Goal: Navigation & Orientation: Find specific page/section

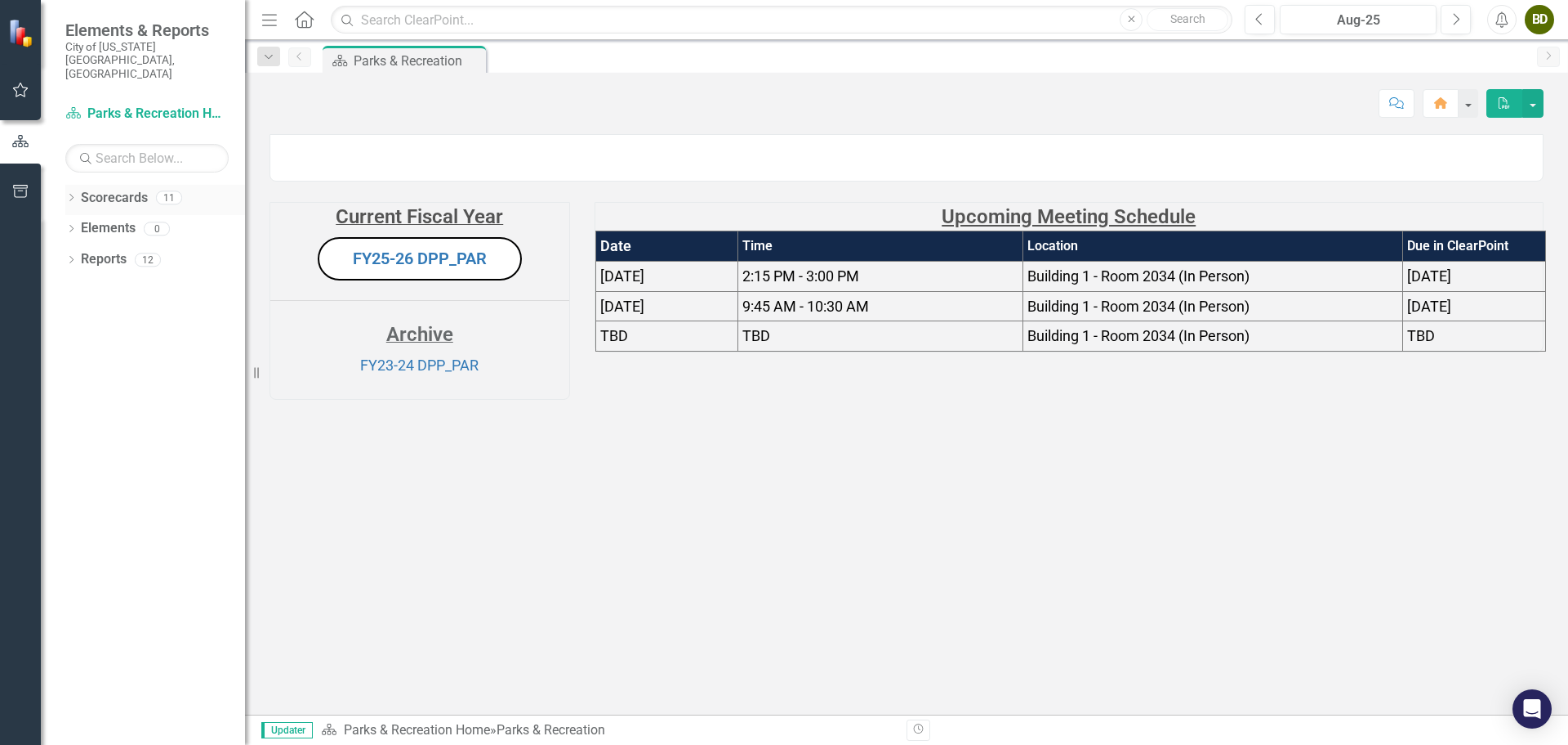
click at [84, 189] on link "Scorecards" at bounding box center [114, 198] width 67 height 19
click at [73, 195] on icon "Dropdown" at bounding box center [71, 199] width 12 height 9
click at [83, 285] on icon "Dropdown" at bounding box center [80, 290] width 13 height 10
click at [150, 313] on link "FY25-26 DPP_PAR" at bounding box center [175, 321] width 139 height 19
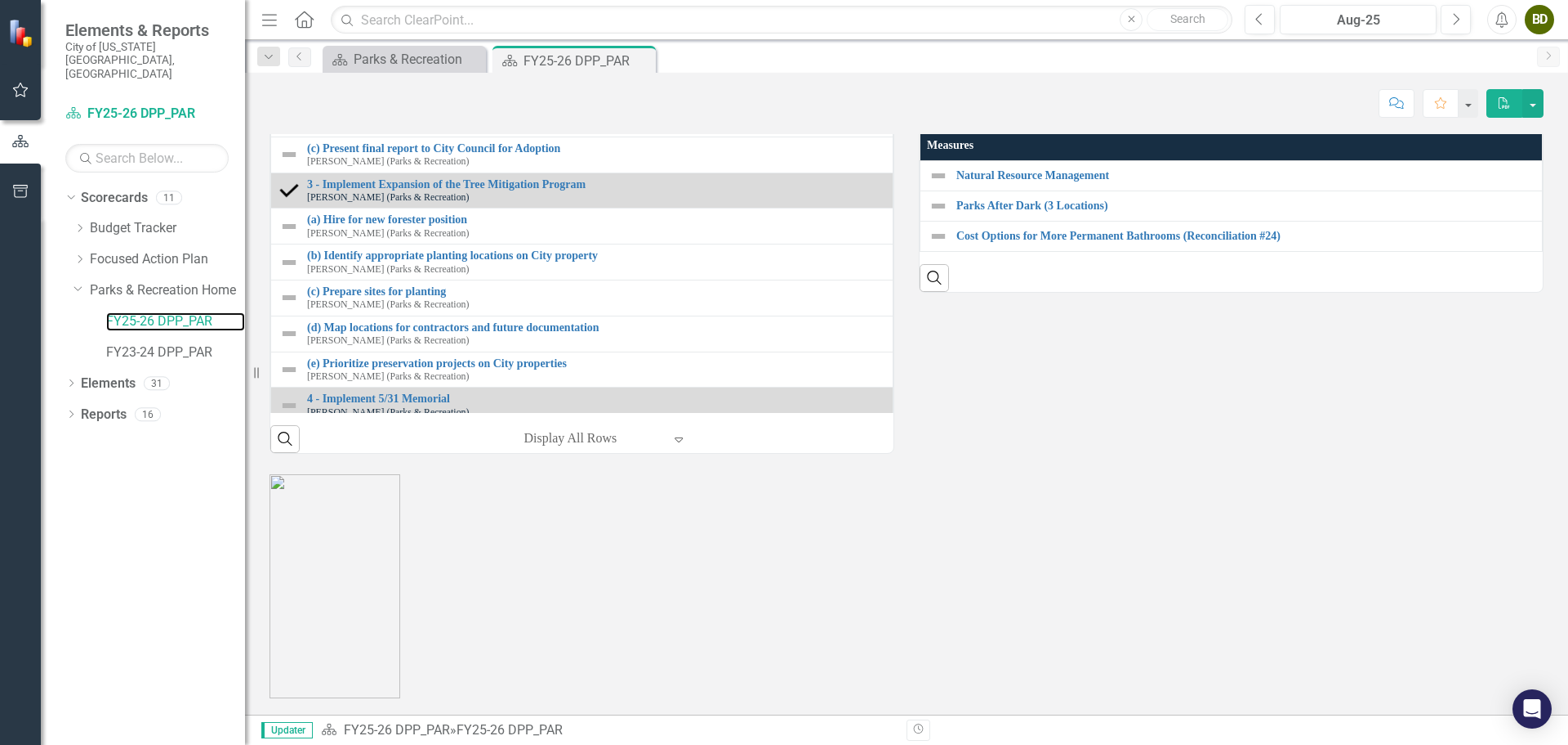
scroll to position [1858, 0]
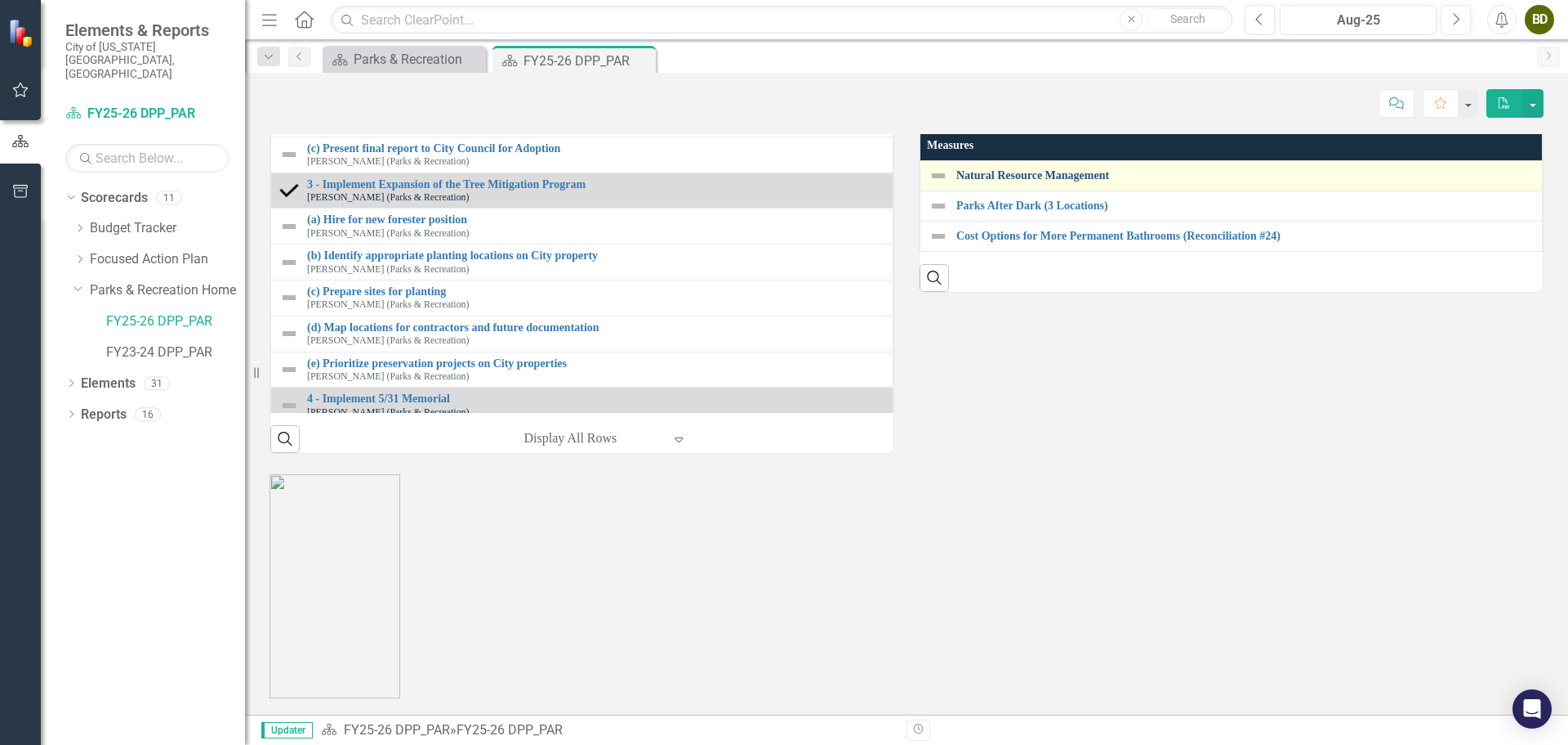
click at [1037, 181] on link "Natural Resource Management" at bounding box center [1245, 175] width 577 height 13
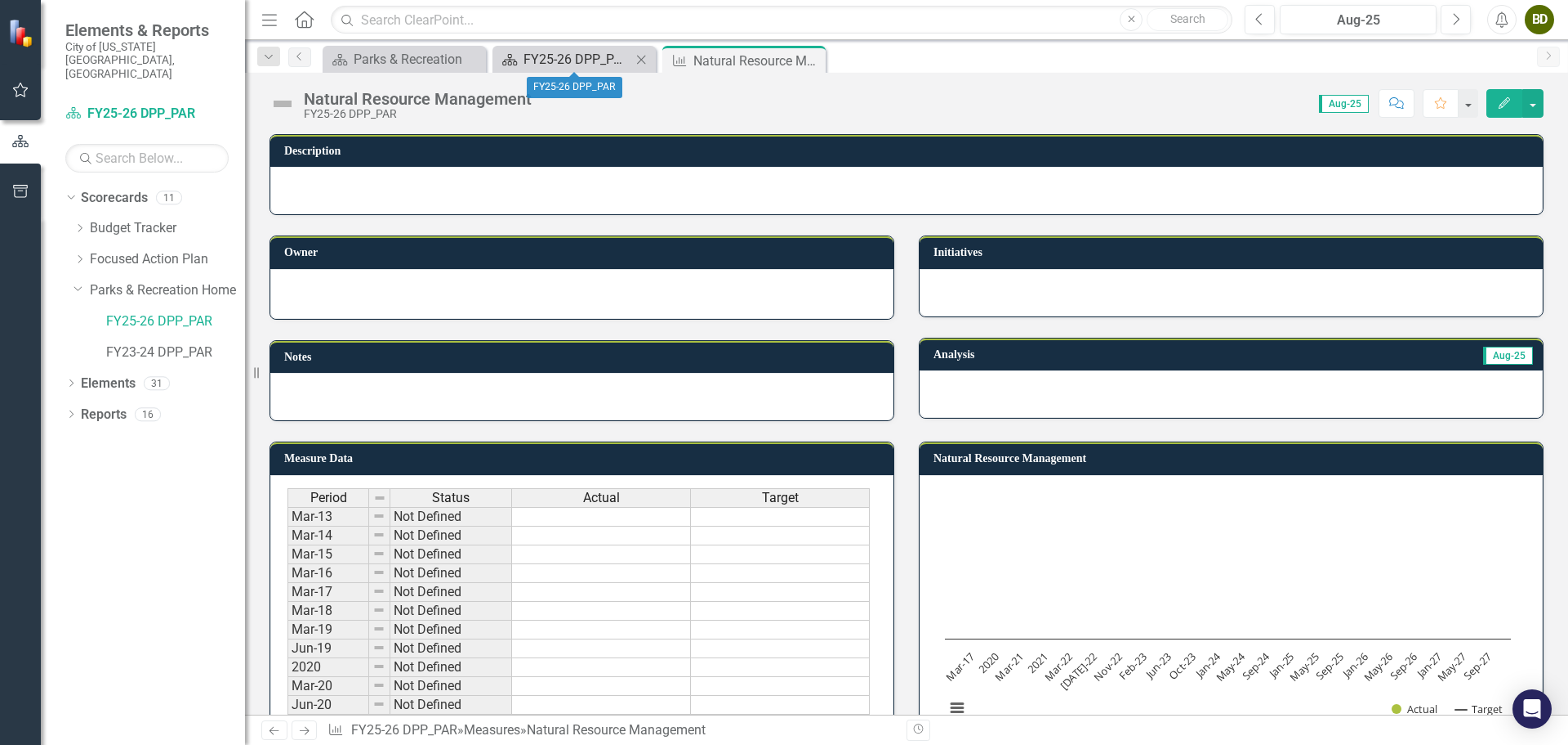
click at [578, 63] on div "FY25-26 DPP_PAR" at bounding box center [577, 58] width 108 height 20
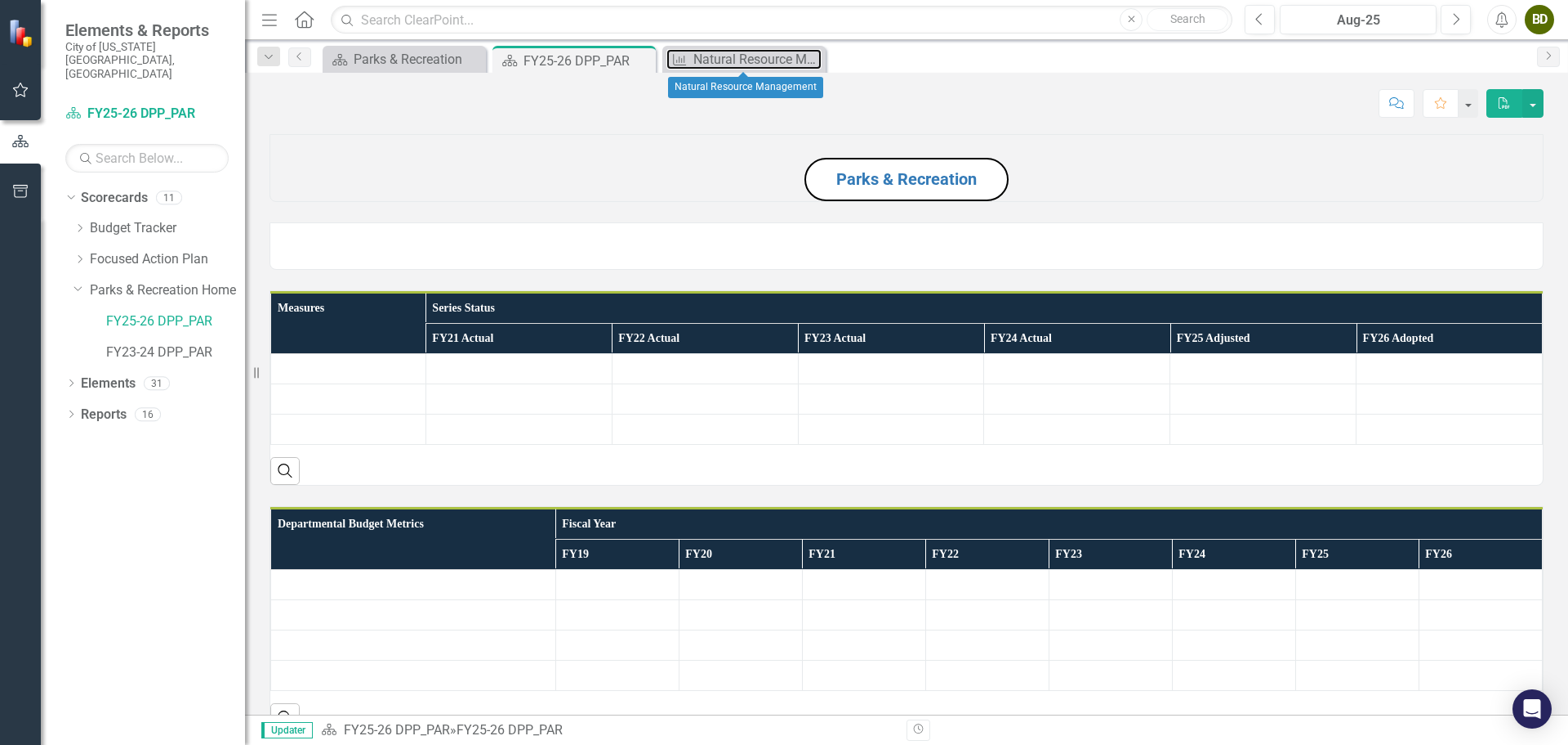
click at [740, 58] on div "Natural Resource Management" at bounding box center [758, 58] width 128 height 20
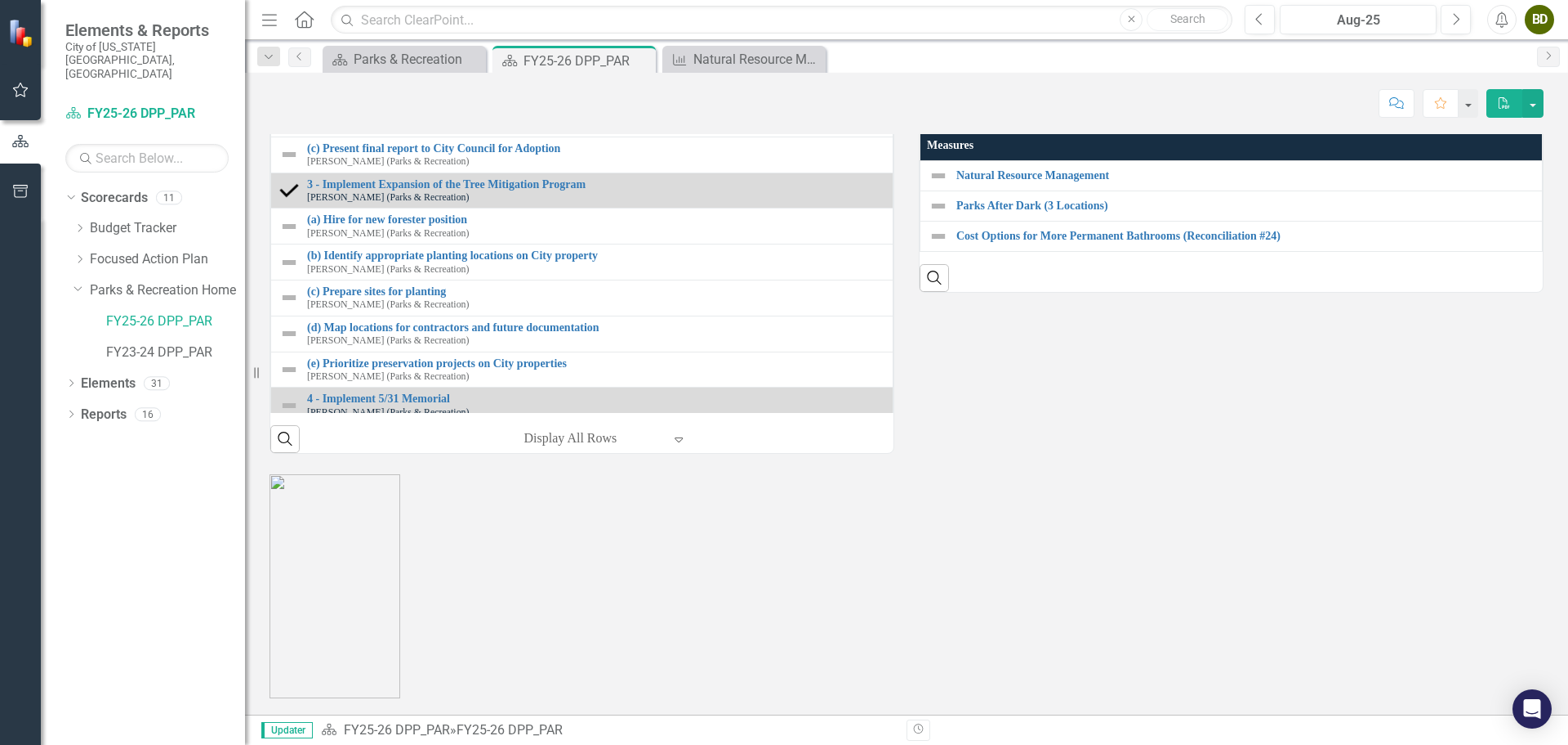
scroll to position [1798, 0]
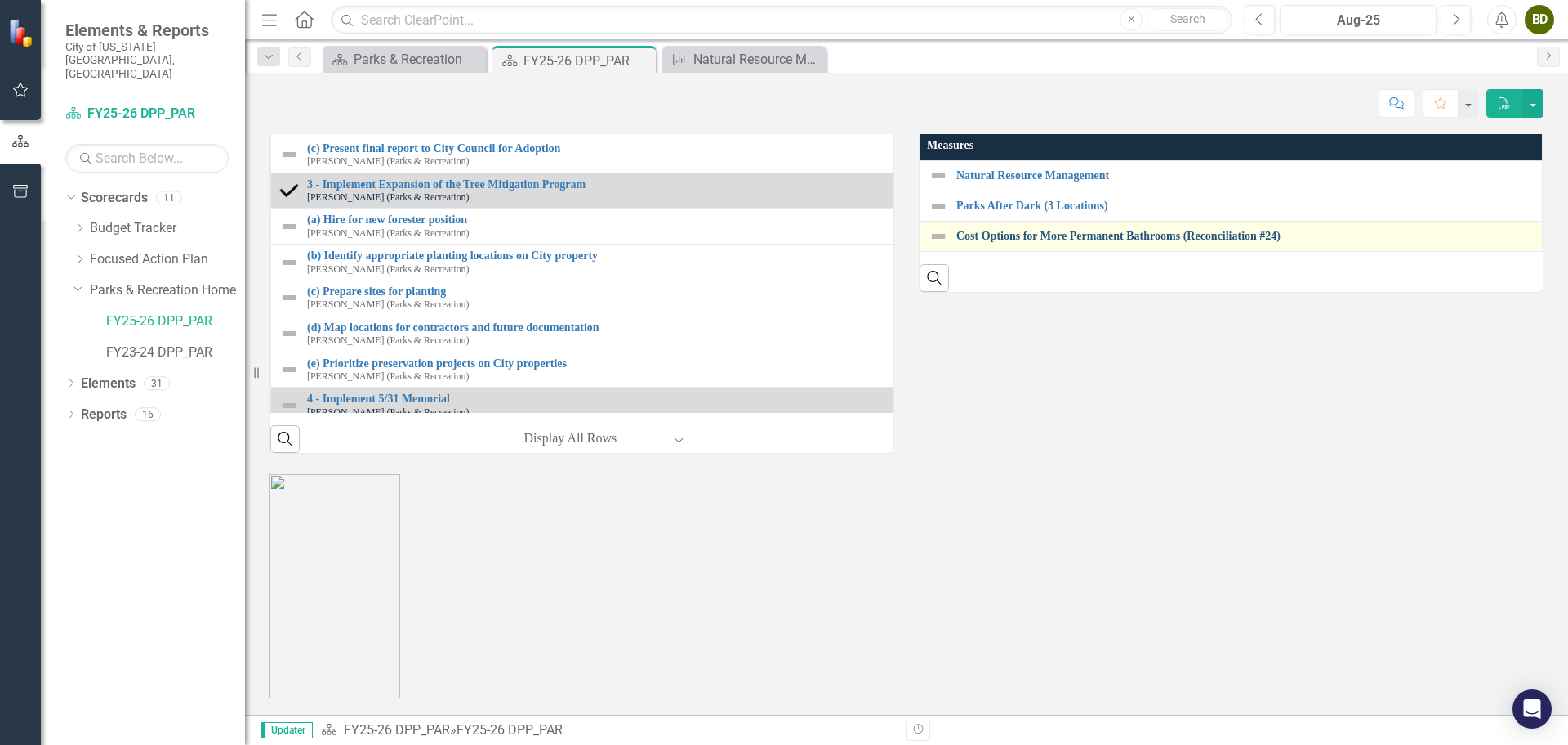
click at [1032, 242] on link "Cost Options for More Permanent Bathrooms (Reconciliation #24)" at bounding box center [1245, 236] width 577 height 13
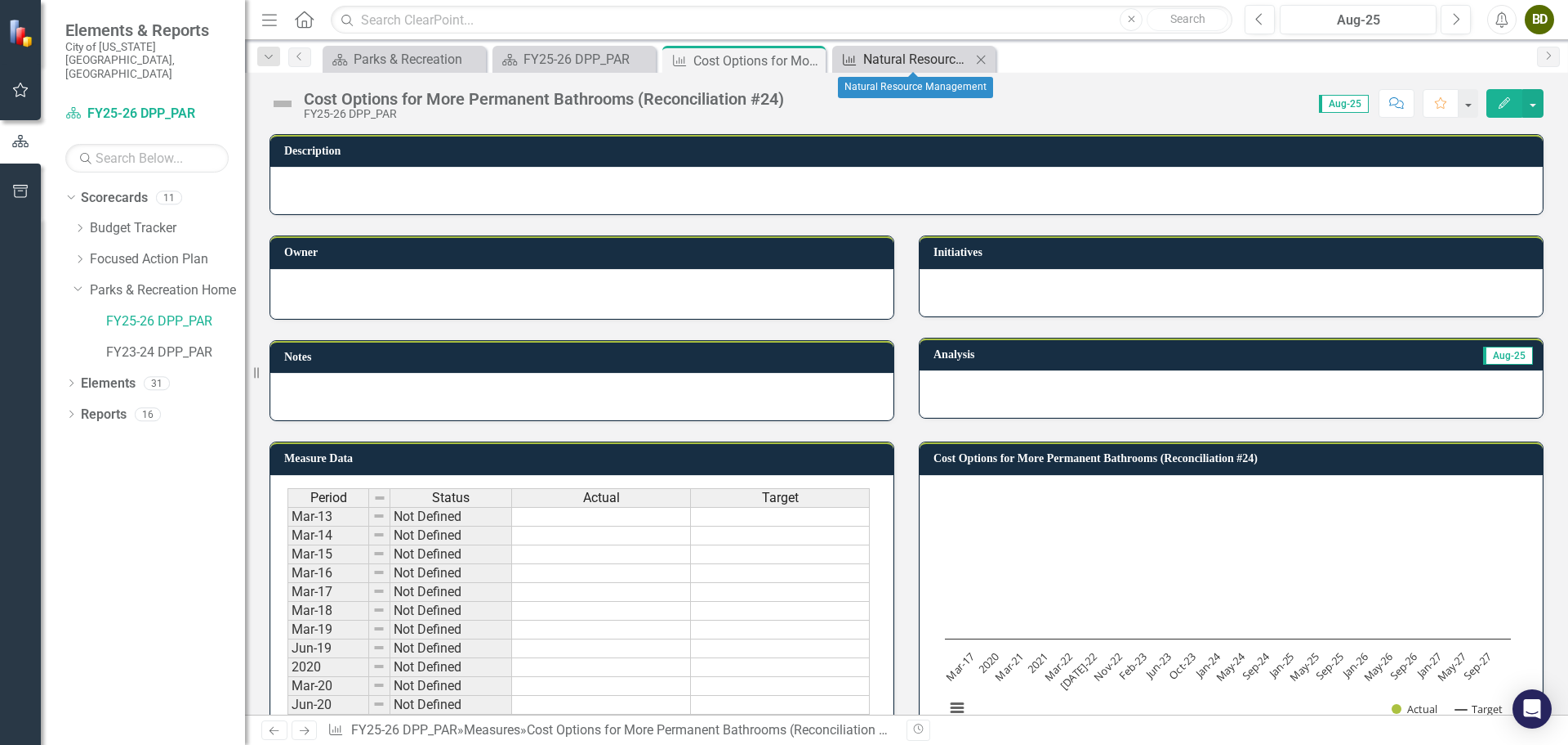
click at [938, 58] on div "Natural Resource Management" at bounding box center [917, 58] width 108 height 20
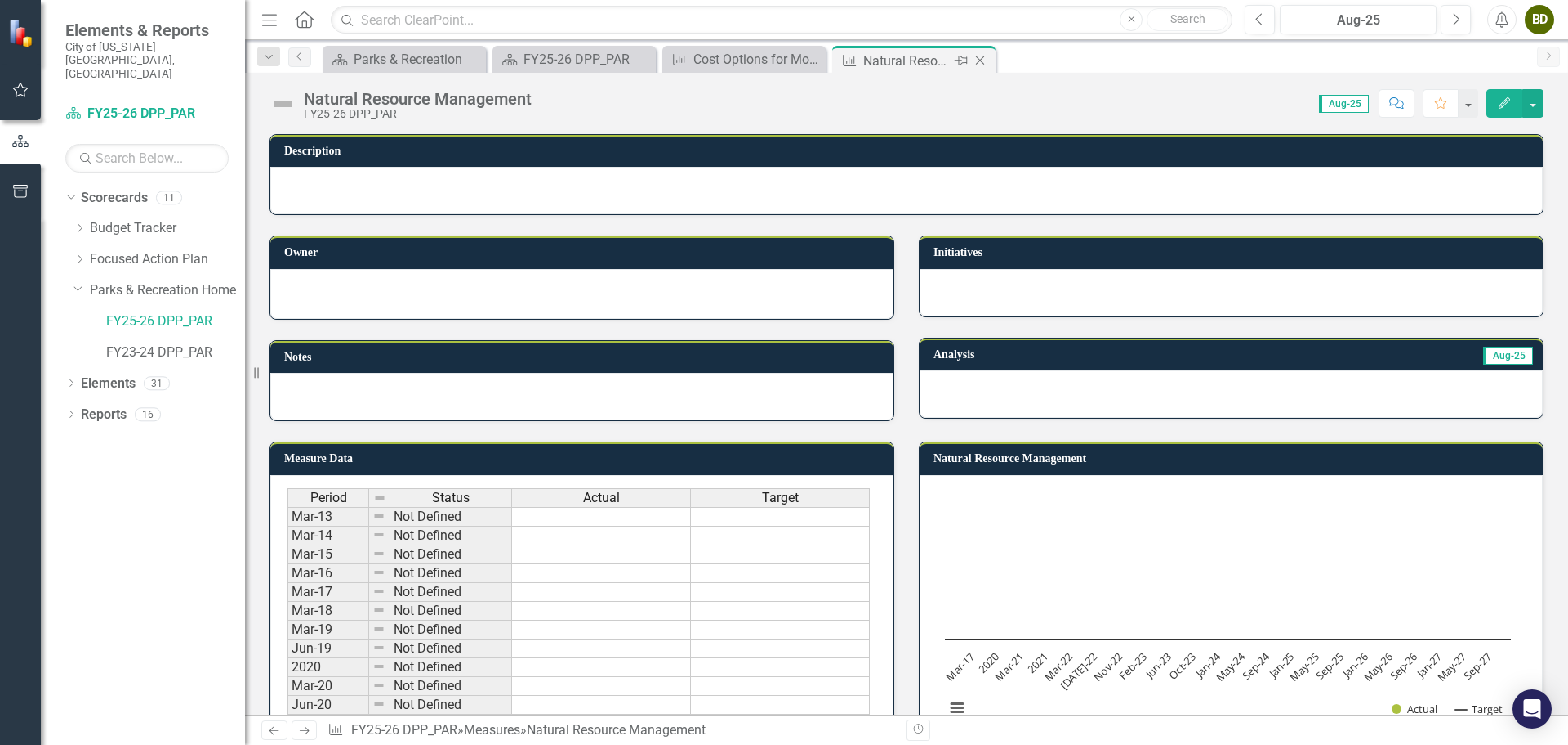
click at [982, 61] on icon "Close" at bounding box center [980, 59] width 17 height 13
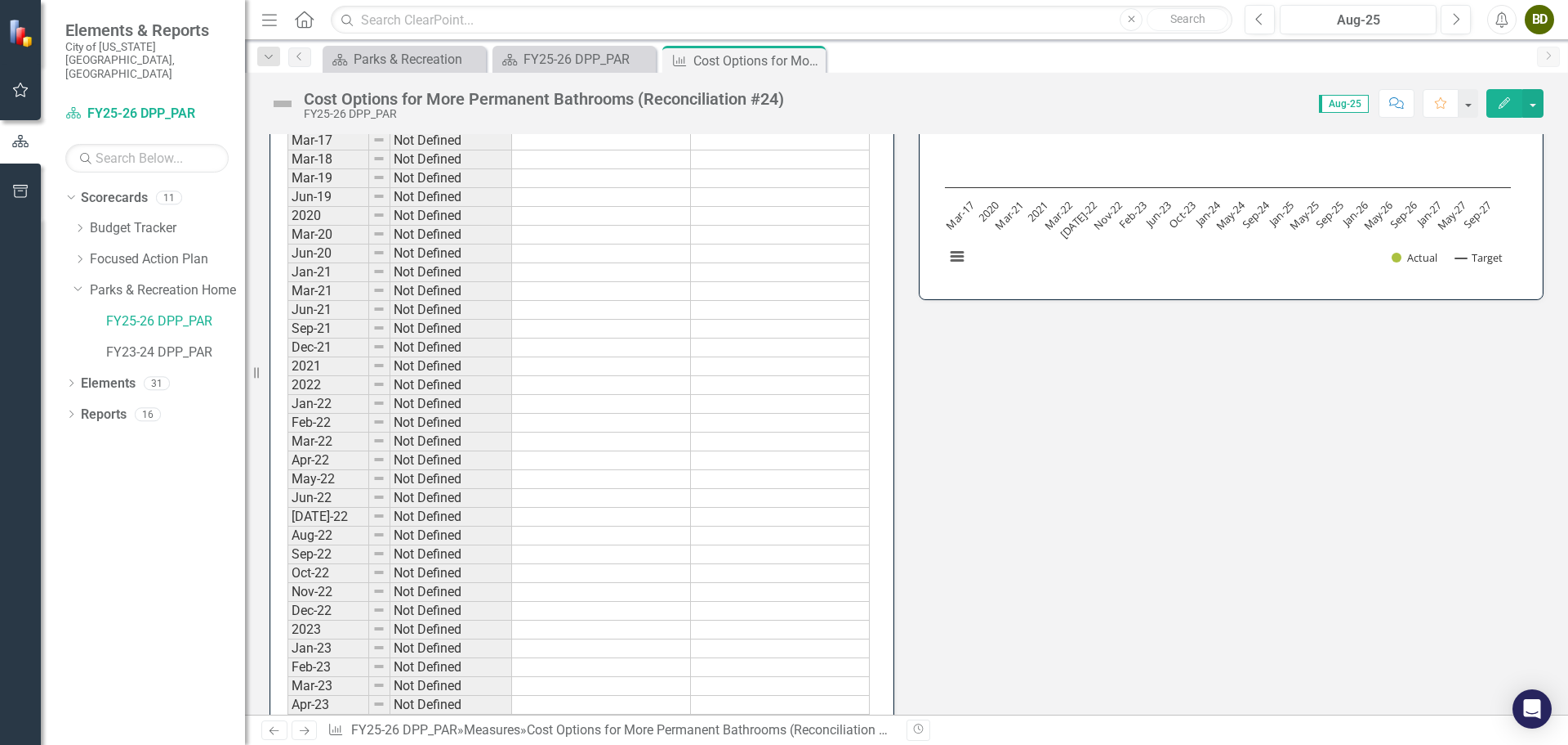
scroll to position [491, 0]
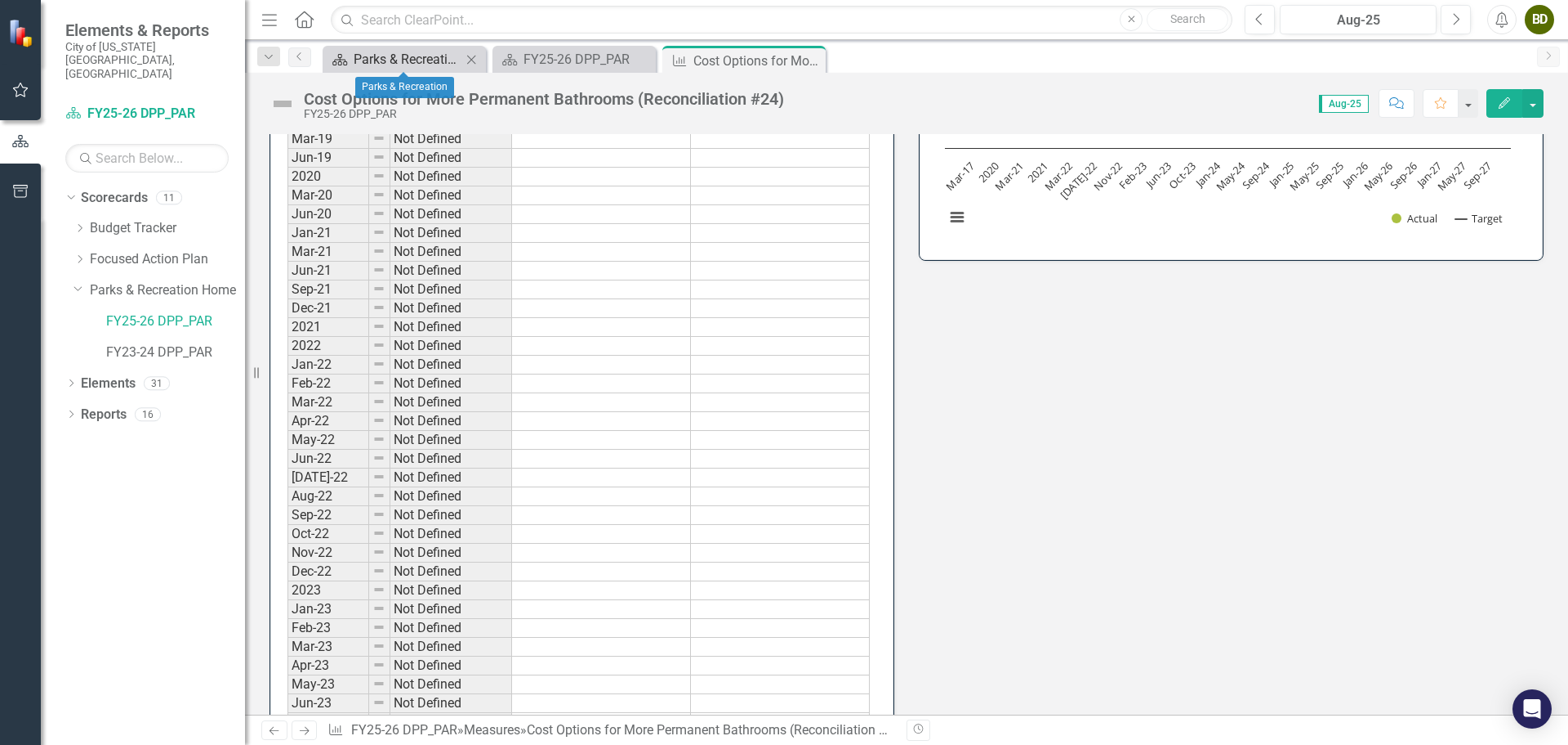
click at [377, 58] on div "Parks & Recreation" at bounding box center [407, 58] width 108 height 20
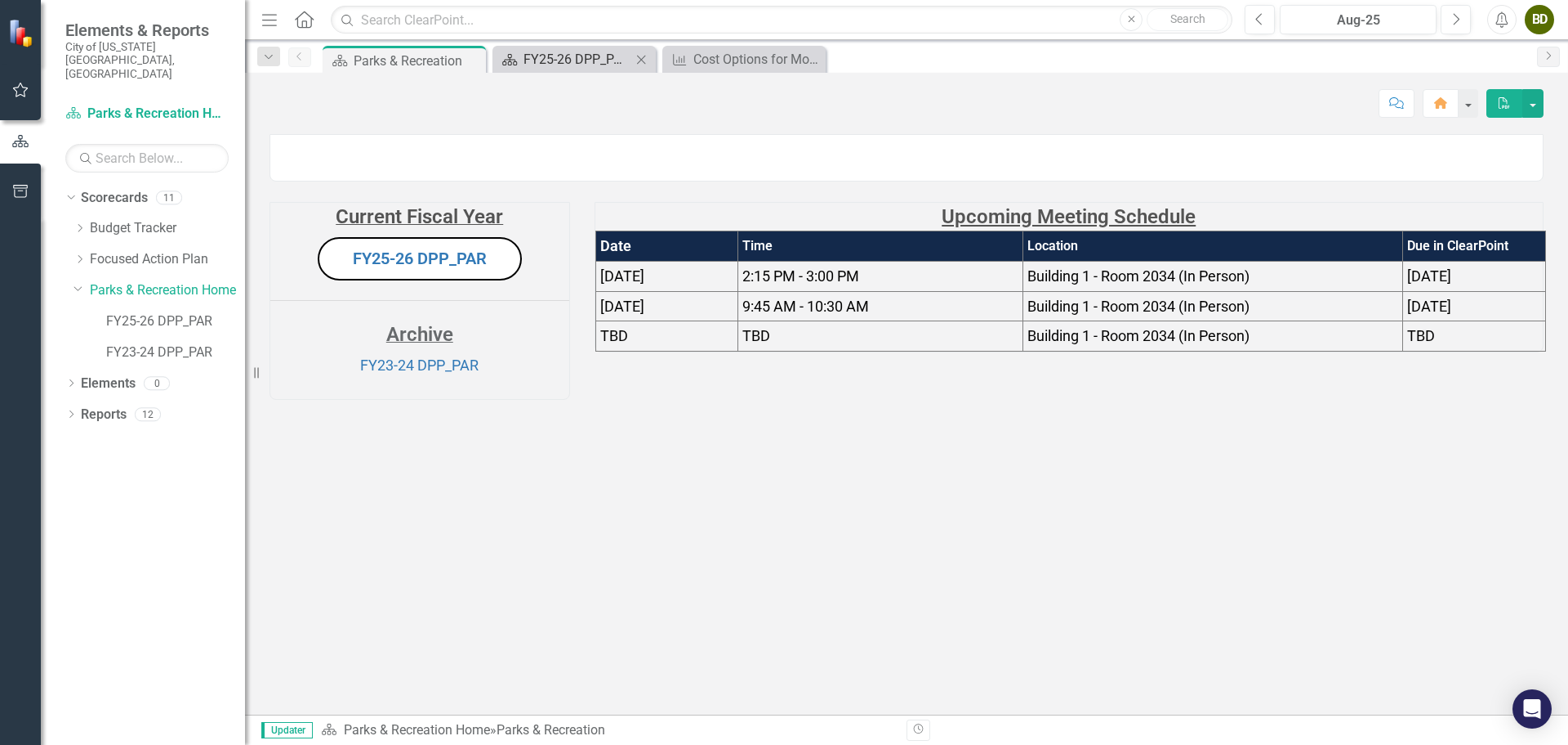
click at [587, 61] on div "FY25-26 DPP_PAR" at bounding box center [577, 58] width 108 height 20
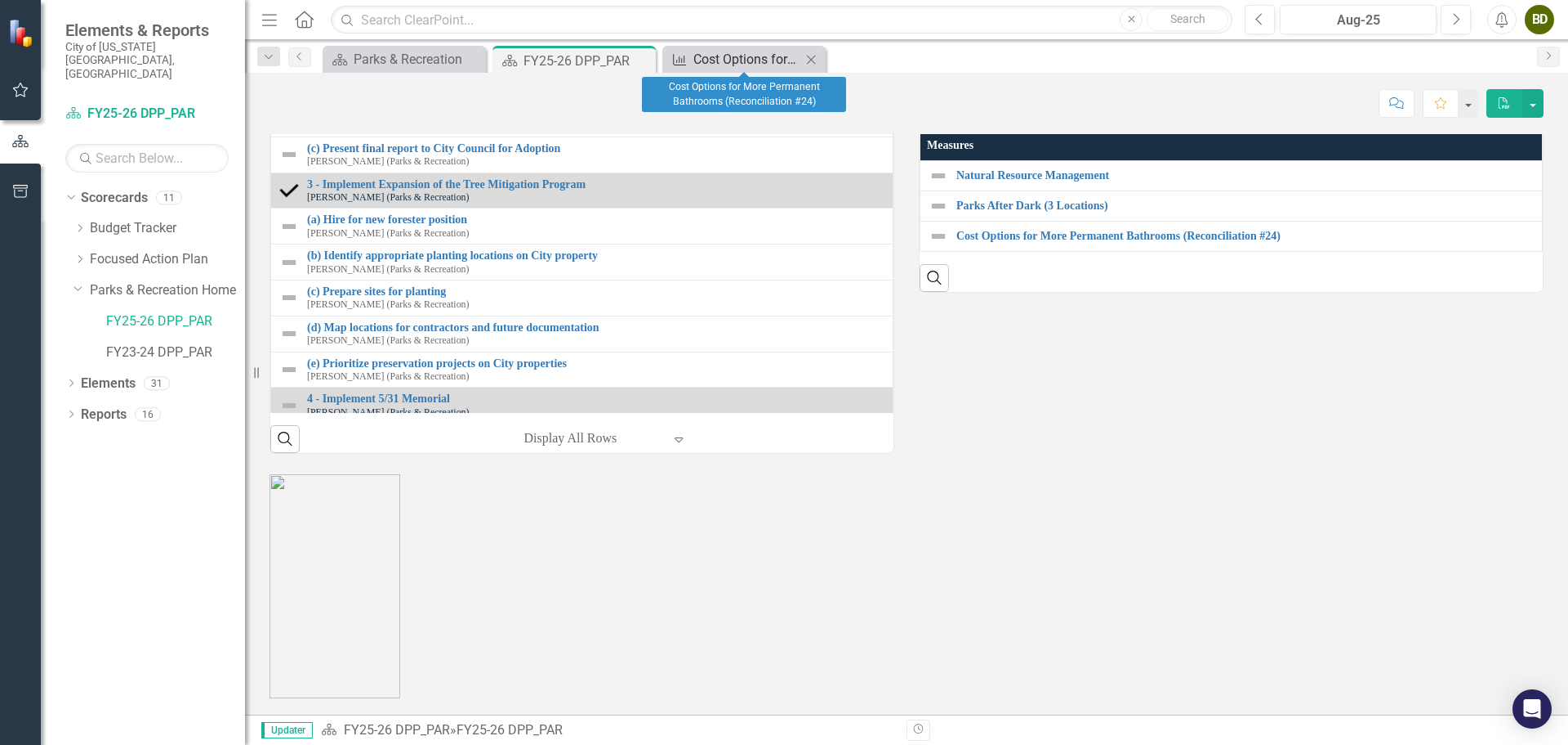
click at [743, 51] on div "Cost Options for More Permanent Bathrooms (Reconciliation #24)" at bounding box center [748, 58] width 108 height 20
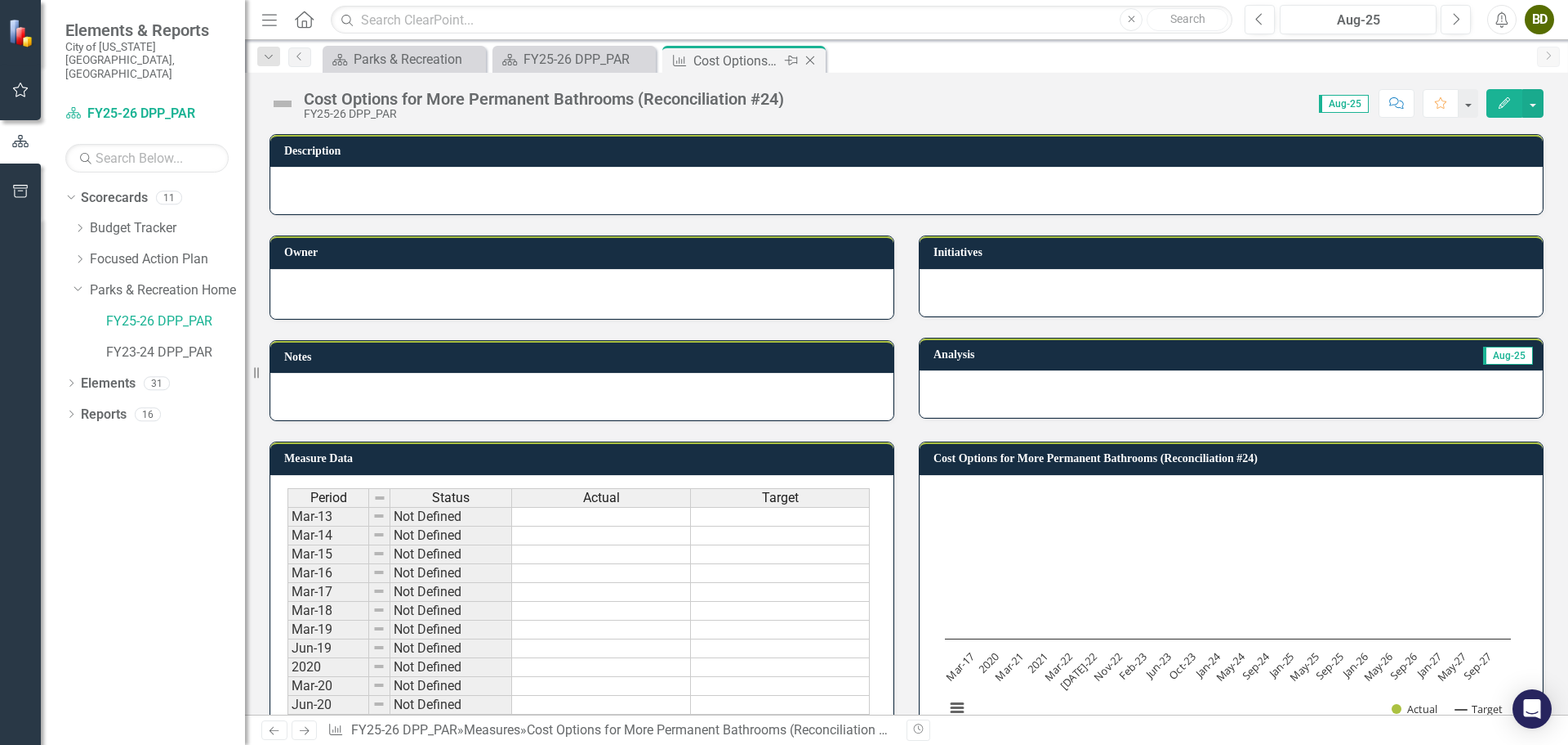
click at [813, 60] on icon "Close" at bounding box center [810, 59] width 17 height 13
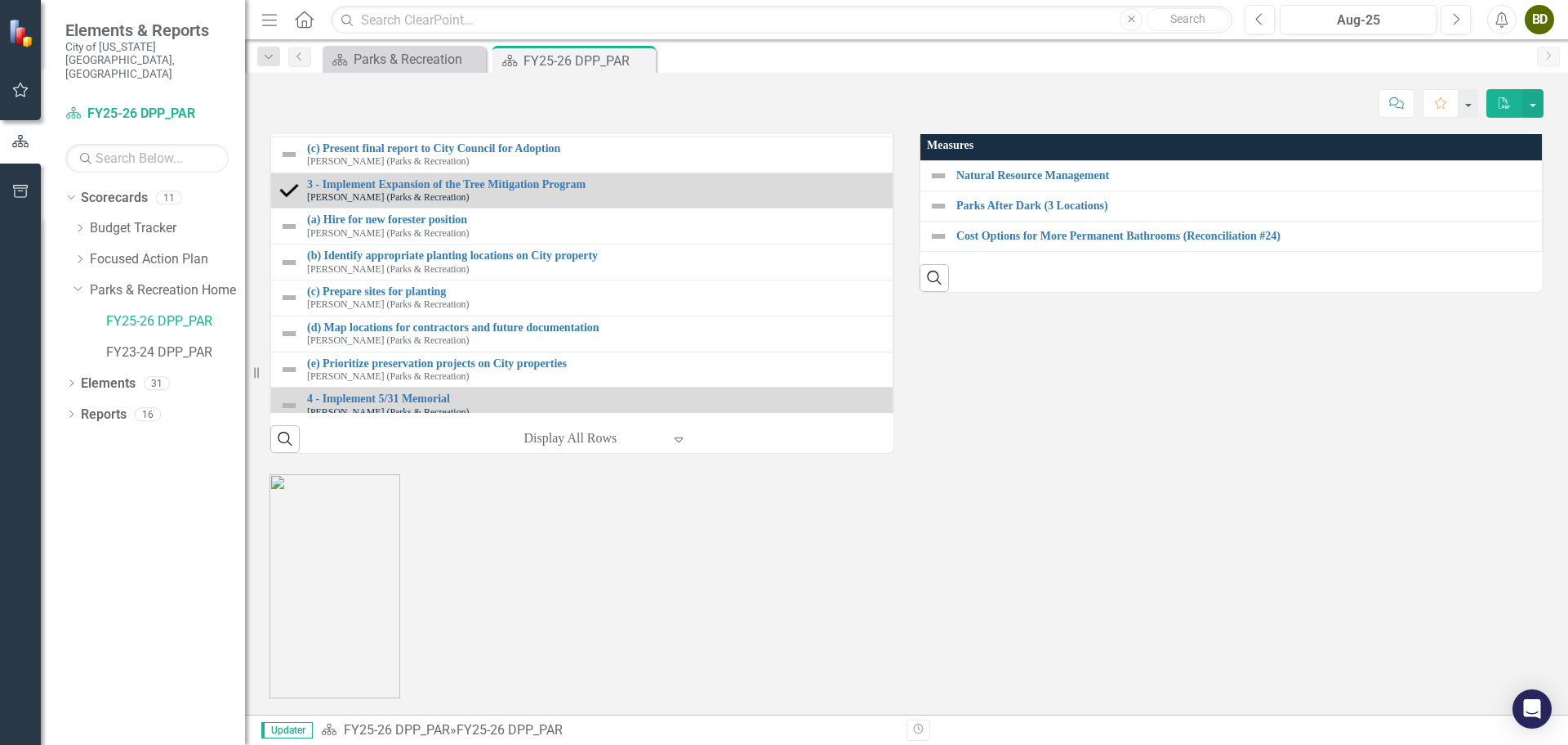
scroll to position [1798, 0]
click at [108, 219] on link "Budget Tracker" at bounding box center [166, 228] width 155 height 19
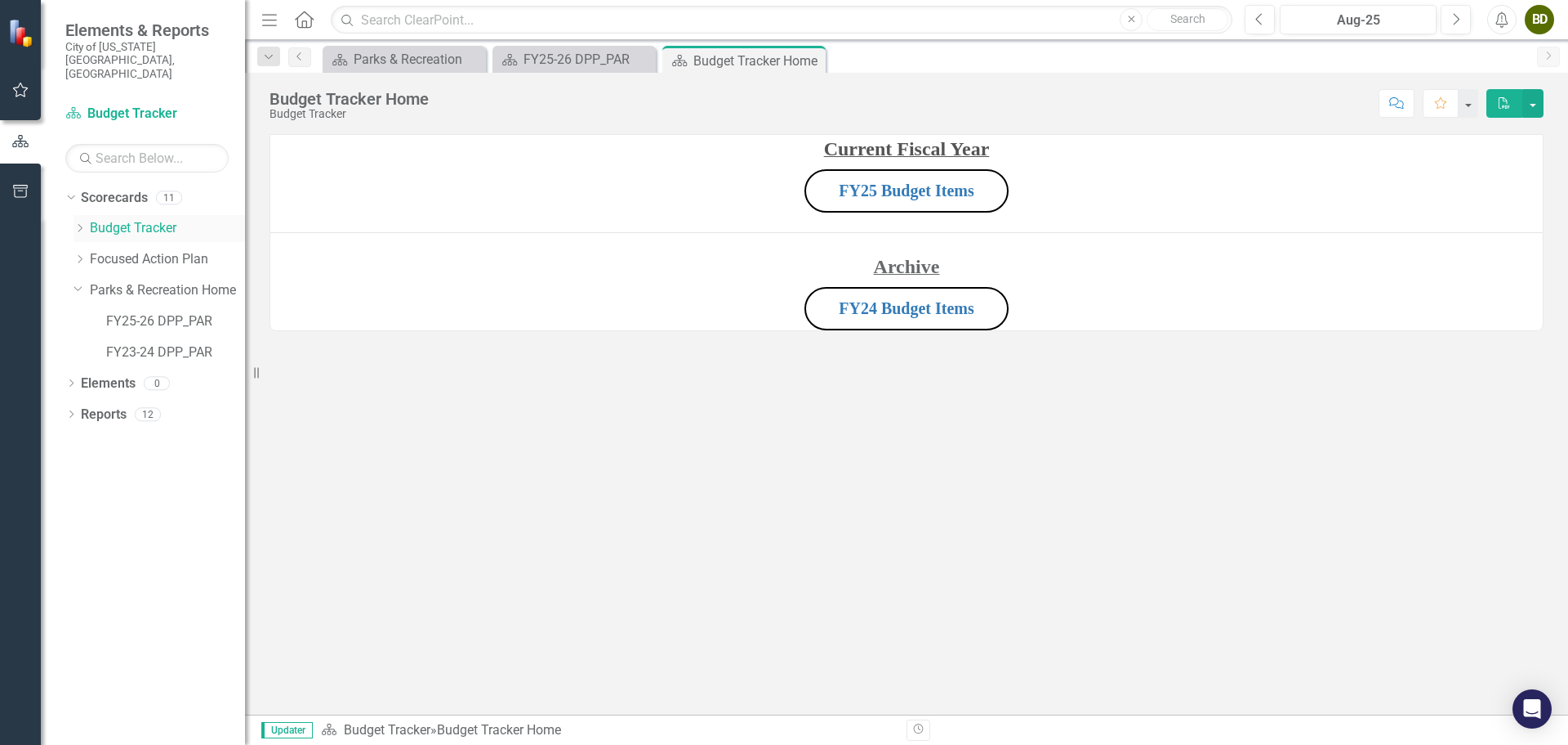
click at [79, 223] on icon "Dropdown" at bounding box center [80, 228] width 13 height 10
click at [154, 313] on link "FY26 Budget Items" at bounding box center [175, 321] width 139 height 19
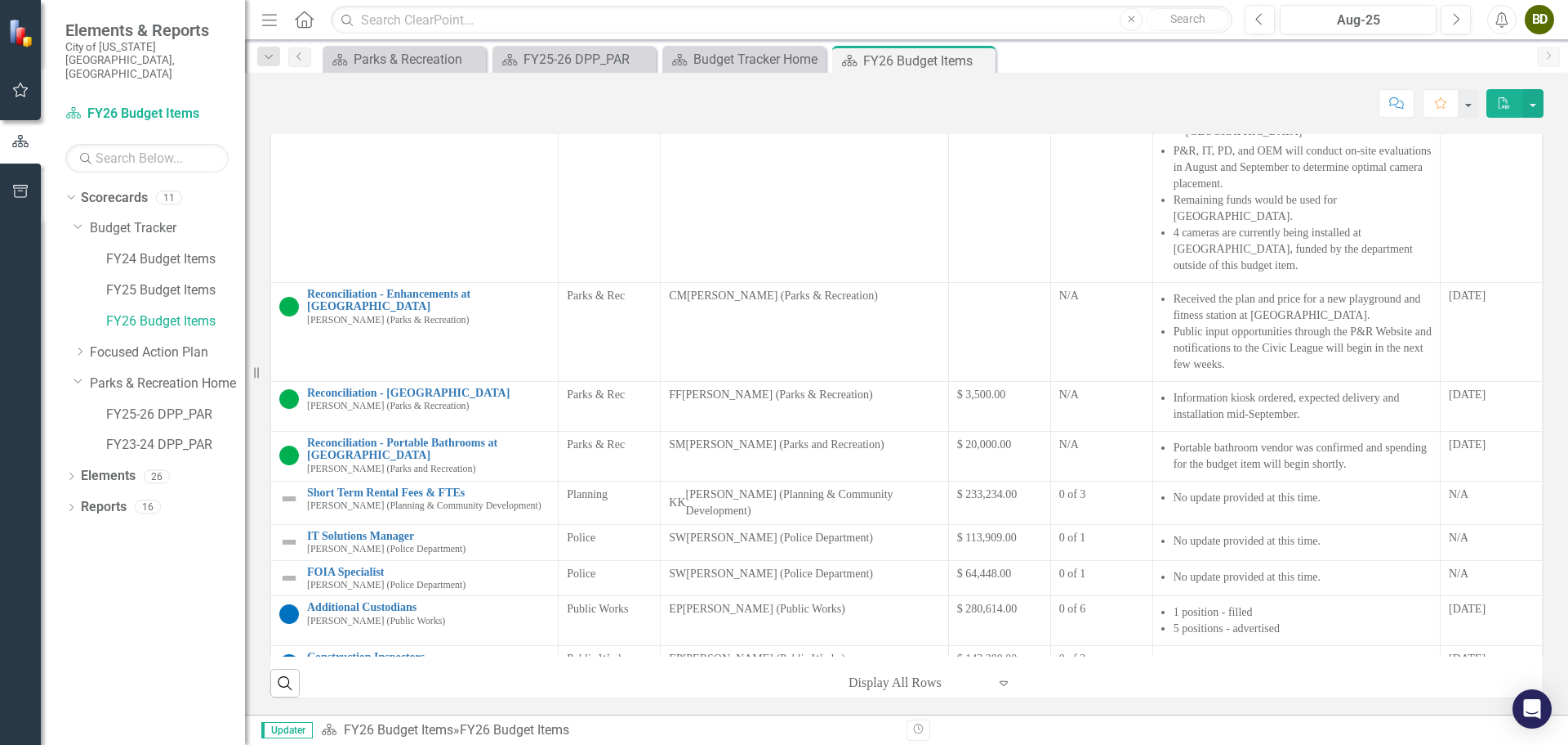
scroll to position [1221, 0]
